Goal: Task Accomplishment & Management: Use online tool/utility

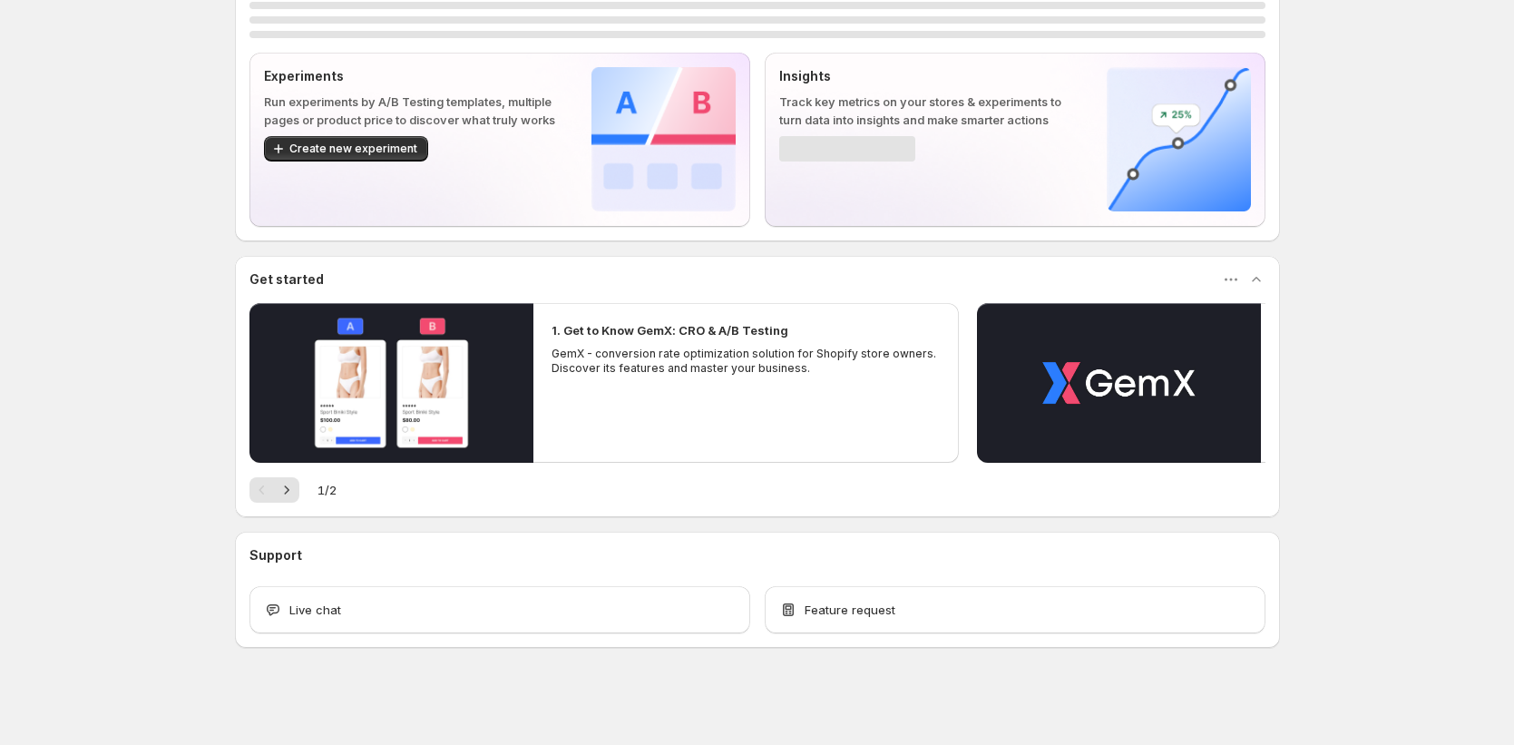
scroll to position [472, 0]
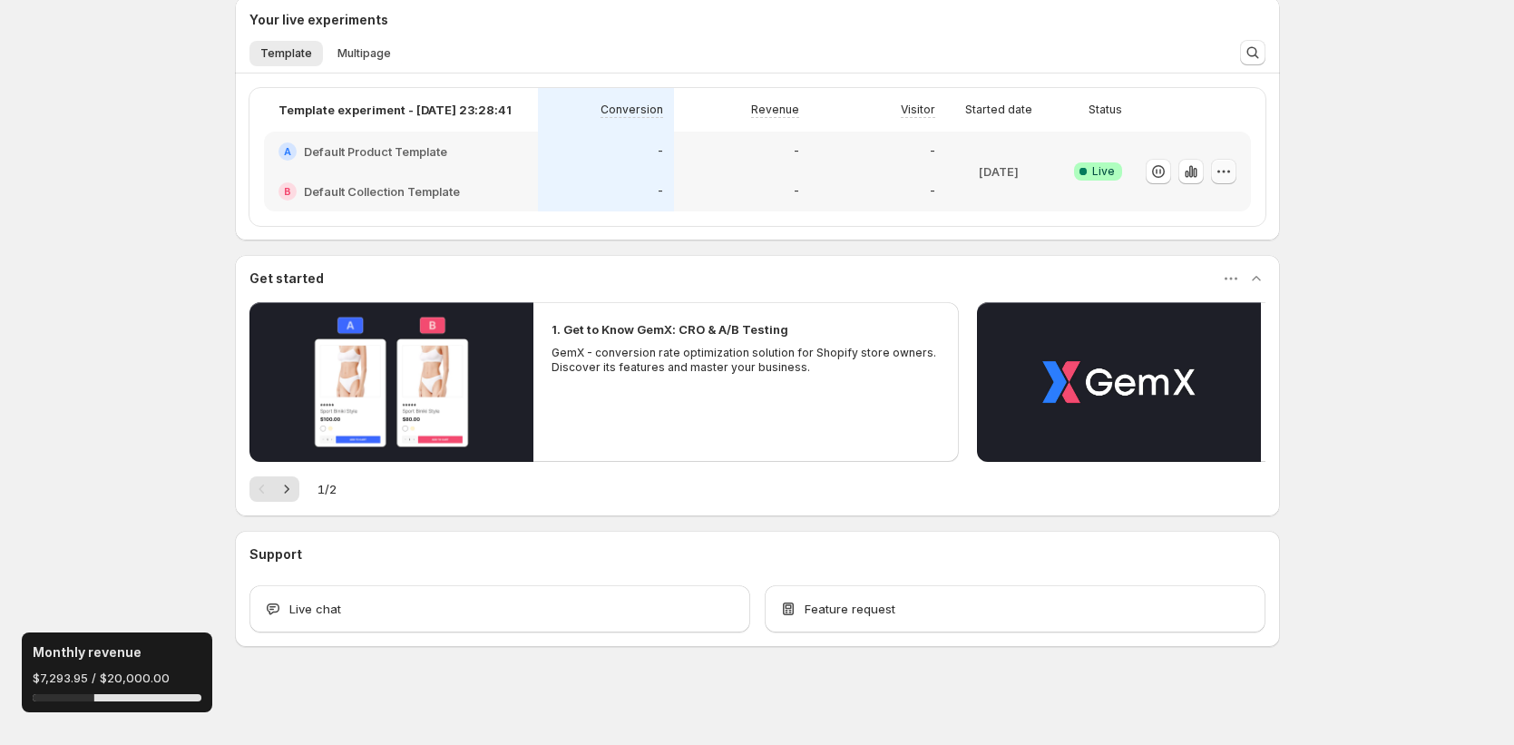
click at [1235, 180] on button "button" at bounding box center [1223, 171] width 25 height 25
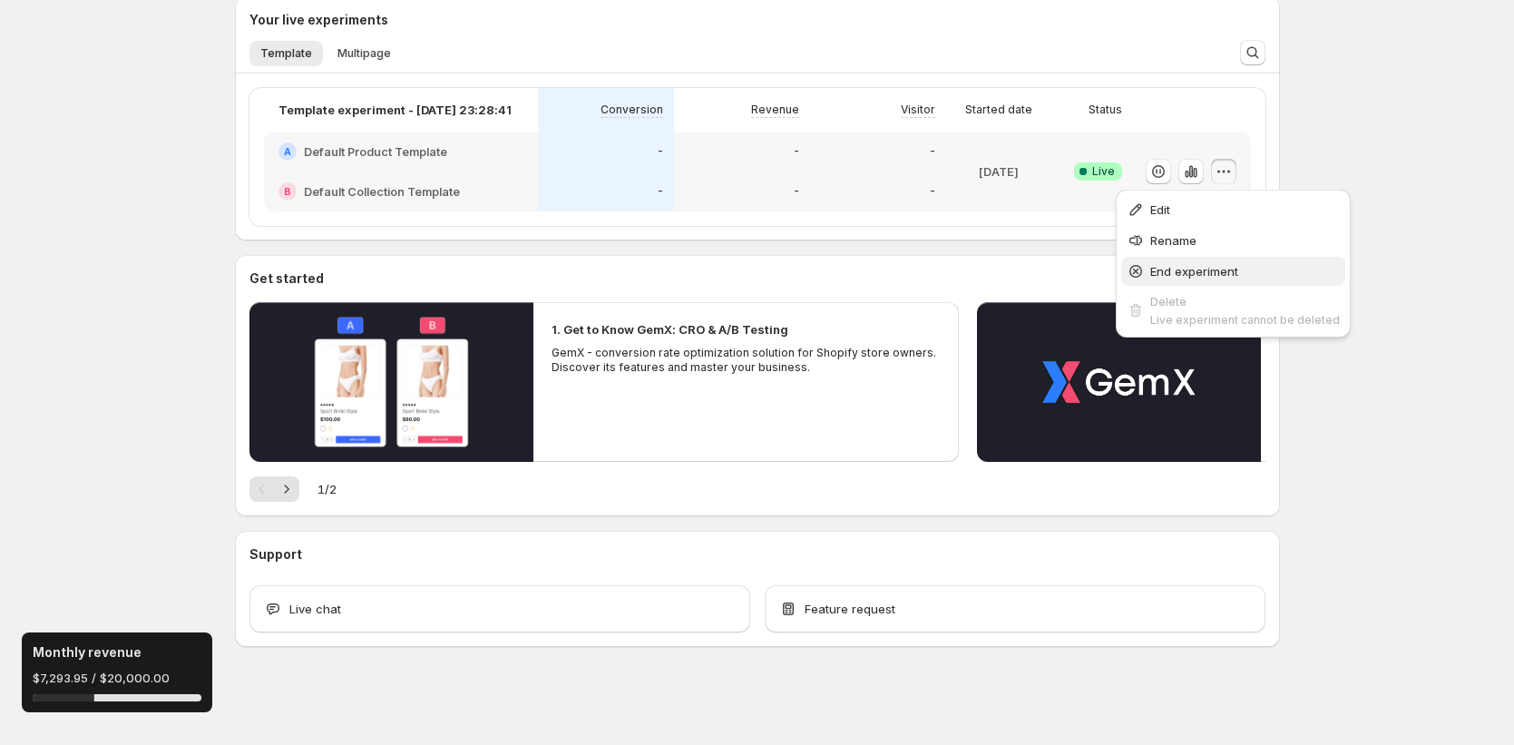
click at [1208, 257] on button "End experiment" at bounding box center [1233, 271] width 224 height 29
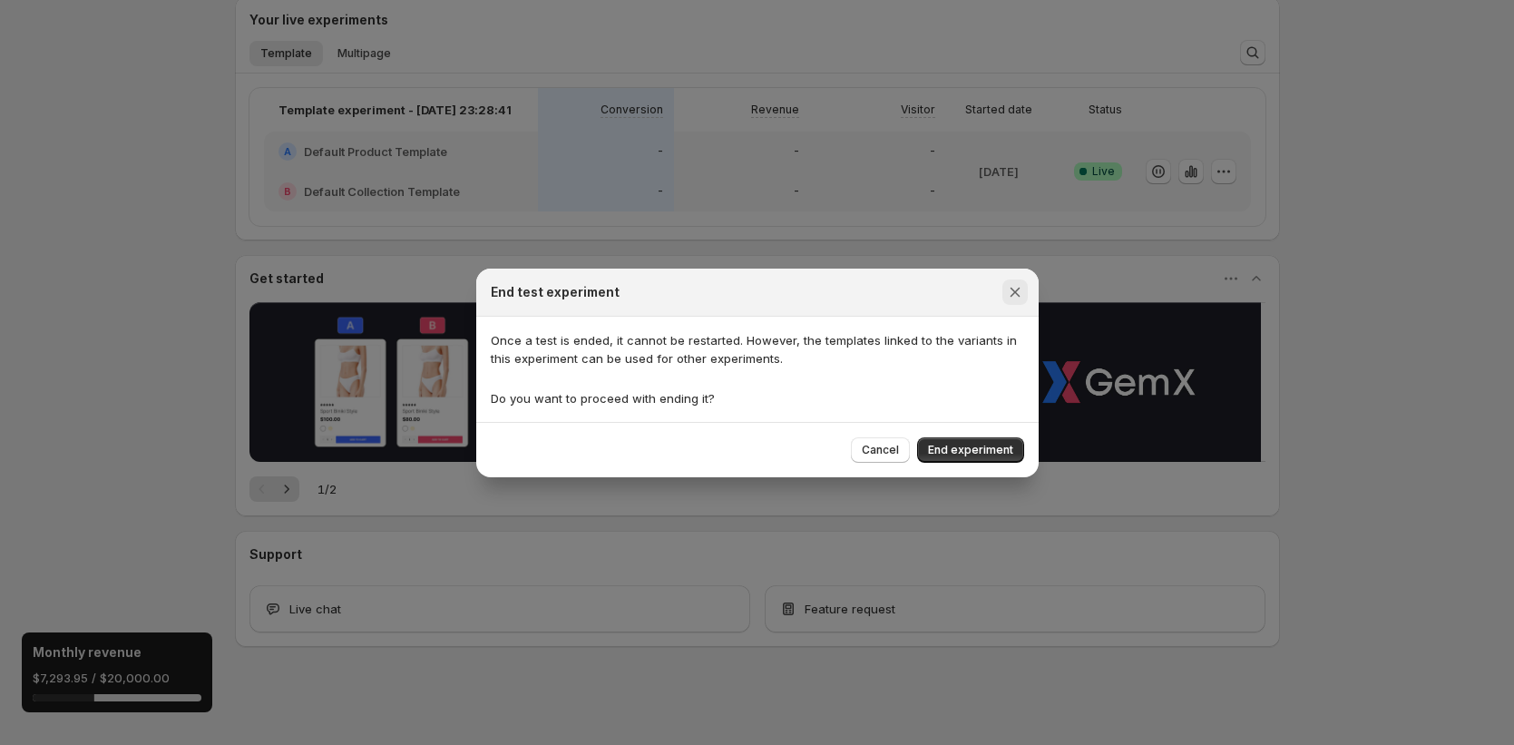
click at [1013, 292] on icon "Close" at bounding box center [1015, 292] width 10 height 10
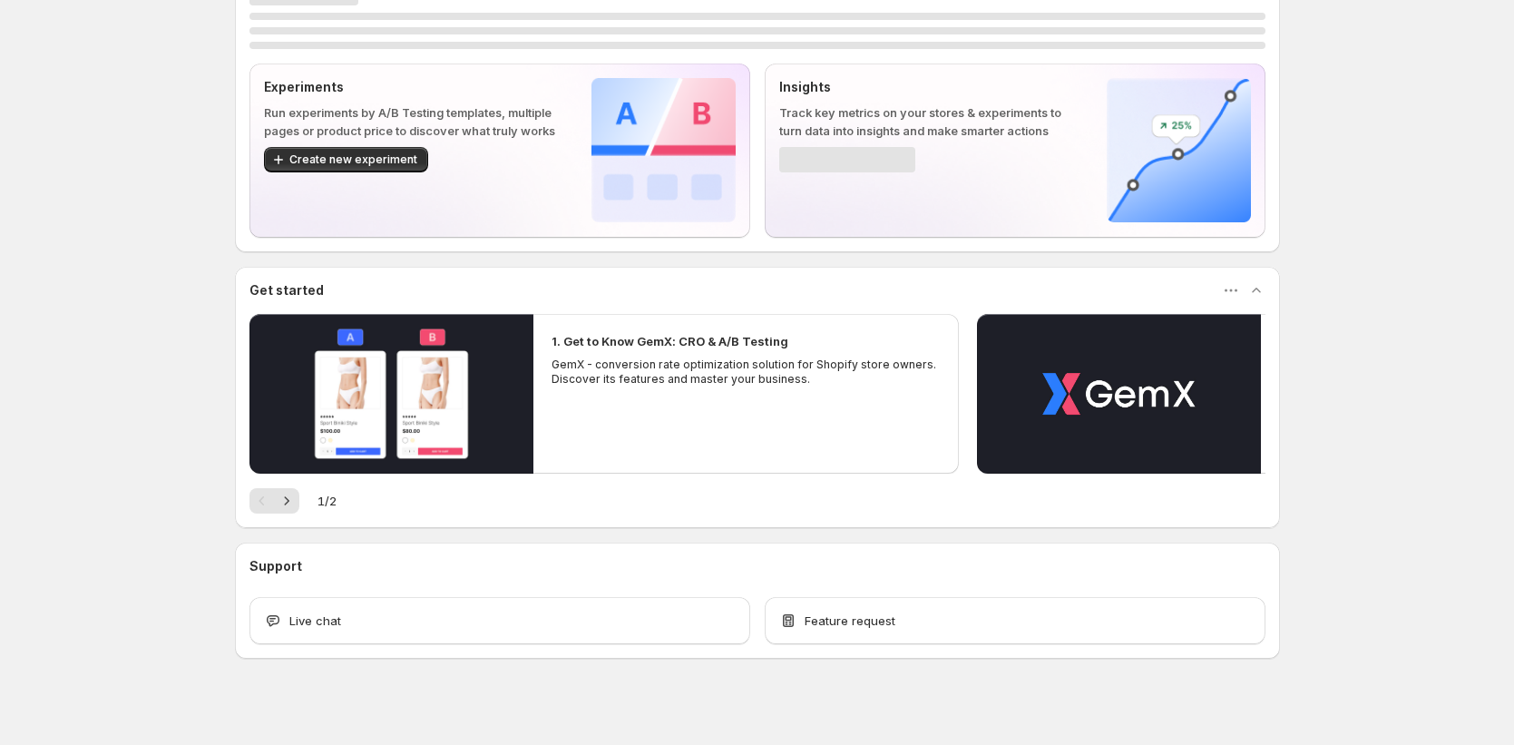
scroll to position [54, 0]
